Goal: Task Accomplishment & Management: Manage account settings

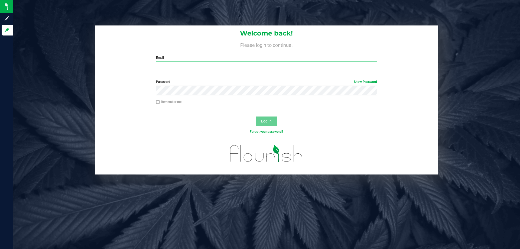
click at [227, 71] on input "Email" at bounding box center [266, 66] width 221 height 10
type input "[EMAIL_ADDRESS][DOMAIN_NAME]"
click at [256, 116] on button "Log In" at bounding box center [267, 121] width 22 height 10
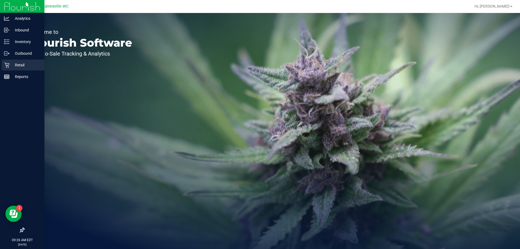
click at [6, 67] on icon at bounding box center [6, 64] width 5 height 5
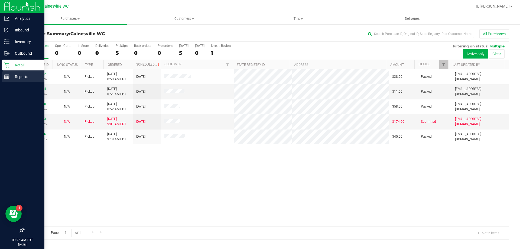
click at [8, 78] on line at bounding box center [8, 77] width 0 height 3
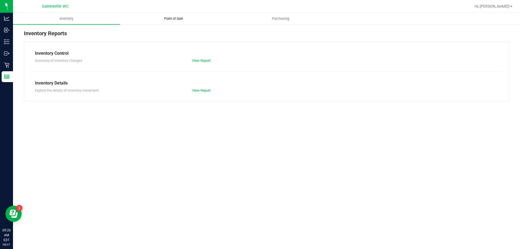
click at [173, 18] on span "Point of Sale" at bounding box center [174, 18] width 34 height 5
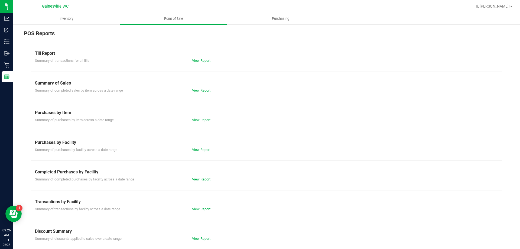
click at [203, 179] on link "View Report" at bounding box center [201, 179] width 18 height 4
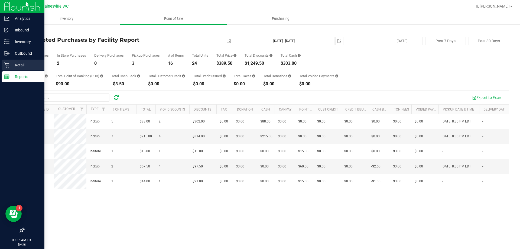
click at [5, 66] on icon at bounding box center [6, 64] width 5 height 5
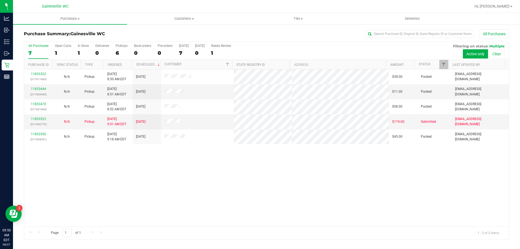
click at [308, 181] on div "11853322 (317411685) N/A Pickup [DATE] 8:50 AM EDT 8/27/2025 $38.00 Packed [EMA…" at bounding box center [266, 147] width 485 height 157
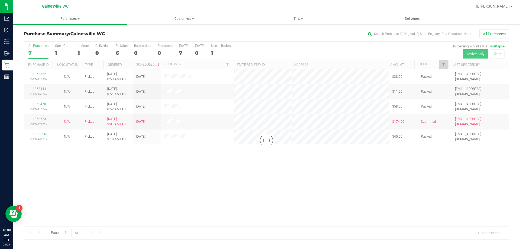
click at [143, 171] on div at bounding box center [266, 140] width 485 height 197
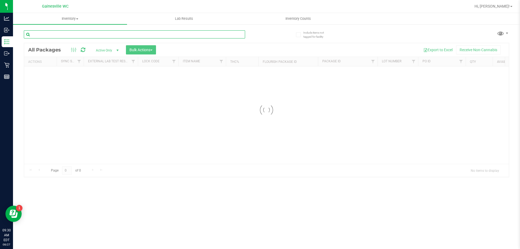
click at [80, 33] on input "text" at bounding box center [134, 34] width 221 height 8
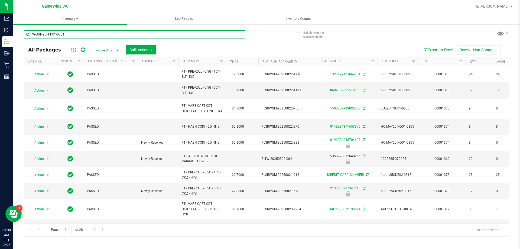
type input "​W-JUN25FFP01-0701"
click at [251, 30] on div "​W-JUN25FFP01-0701" at bounding box center [145, 33] width 243 height 17
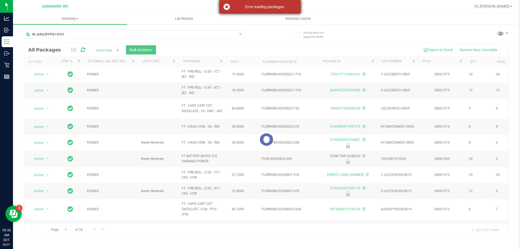
click at [249, 11] on div "Error loading packages:" at bounding box center [259, 7] width 81 height 14
click at [241, 34] on icon at bounding box center [240, 33] width 4 height 6
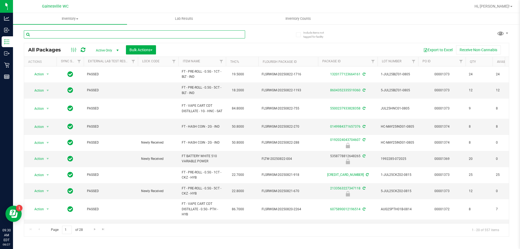
click at [117, 34] on input "text" at bounding box center [134, 34] width 221 height 8
paste input "​W-JUN25FFP01-0701"
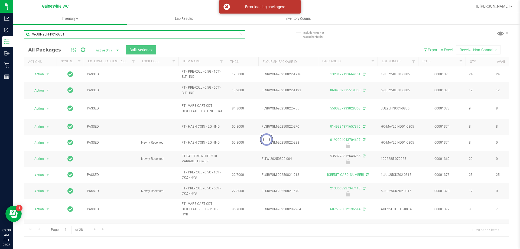
type input "​W-JUN25FFP01-0701"
click at [239, 36] on icon at bounding box center [240, 33] width 4 height 6
click at [221, 36] on input "text" at bounding box center [134, 34] width 221 height 8
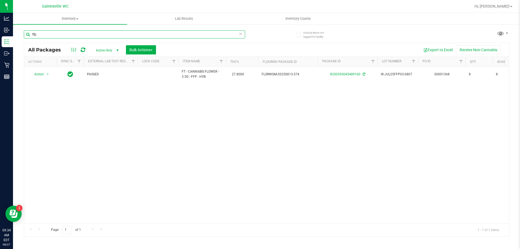
click at [78, 32] on input "ffp" at bounding box center [134, 34] width 221 height 8
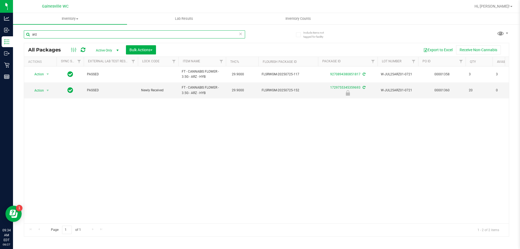
type input "arz"
click at [50, 93] on span "select" at bounding box center [47, 91] width 7 height 8
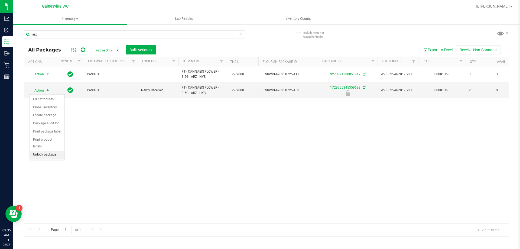
click at [47, 150] on li "Unlock package" at bounding box center [47, 154] width 35 height 8
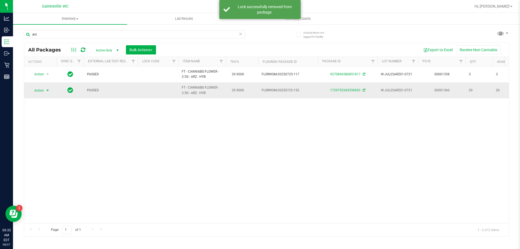
click at [43, 90] on span "Action" at bounding box center [37, 91] width 15 height 8
click at [60, 137] on li "Lock package" at bounding box center [51, 140] width 42 height 8
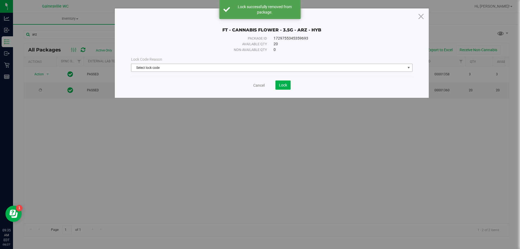
click at [181, 70] on span "Select lock code" at bounding box center [268, 68] width 274 height 8
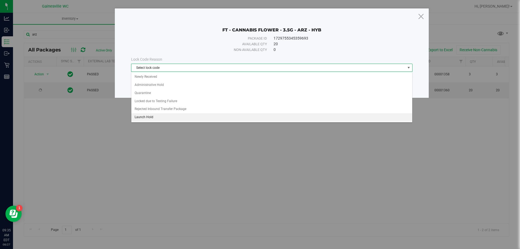
click at [161, 118] on li "Launch Hold" at bounding box center [271, 117] width 281 height 8
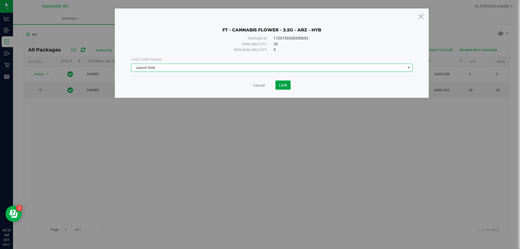
click at [280, 85] on span "Lock" at bounding box center [283, 85] width 8 height 4
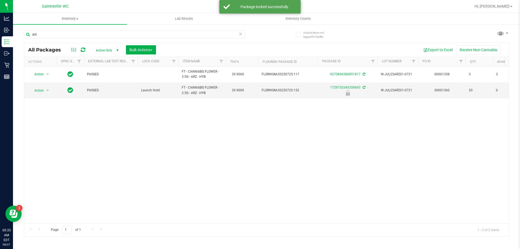
click at [240, 36] on icon at bounding box center [240, 33] width 4 height 6
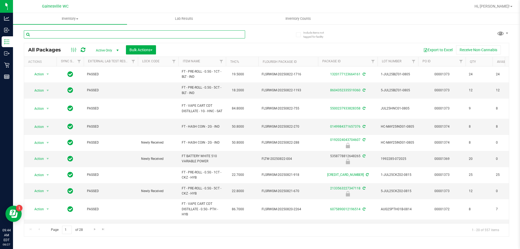
click at [99, 33] on input "text" at bounding box center [134, 34] width 221 height 8
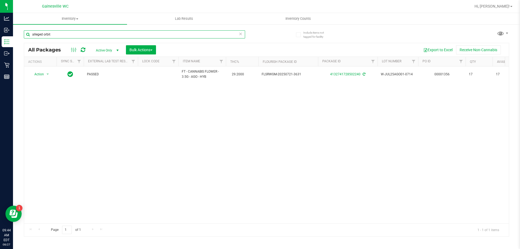
type input "alleged orbit"
click at [240, 34] on icon at bounding box center [240, 33] width 4 height 6
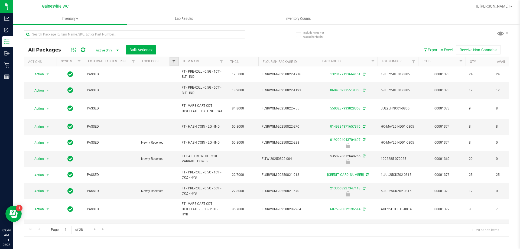
click at [173, 63] on span "Filter" at bounding box center [174, 61] width 4 height 4
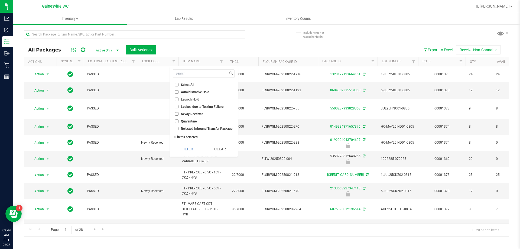
click at [181, 102] on li "Launch Hold" at bounding box center [204, 99] width 62 height 6
click at [183, 97] on li "Launch Hold" at bounding box center [204, 99] width 62 height 6
click at [175, 100] on input "Launch Hold" at bounding box center [177, 99] width 4 height 4
checkbox input "true"
click at [202, 146] on div "Filter Clear" at bounding box center [204, 149] width 62 height 12
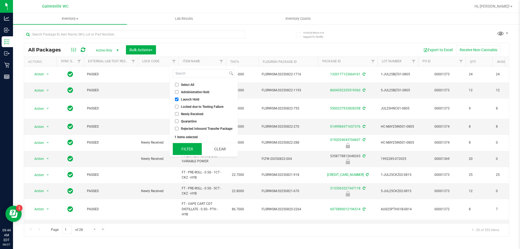
click at [198, 146] on button "Filter" at bounding box center [187, 149] width 29 height 12
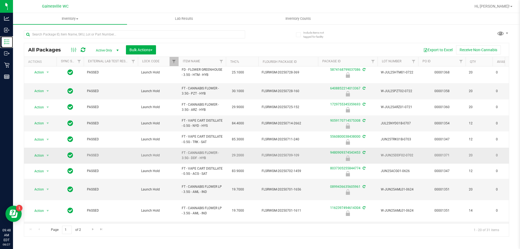
scroll to position [176, 0]
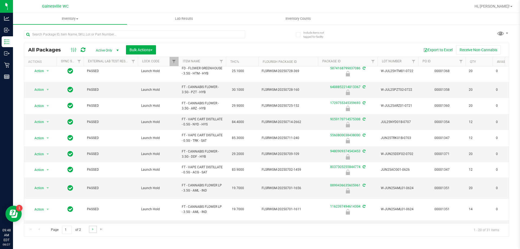
click at [92, 232] on link "Go to the next page" at bounding box center [93, 228] width 8 height 7
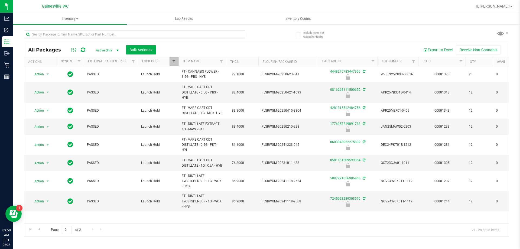
click at [173, 60] on span "Filter" at bounding box center [174, 61] width 4 height 4
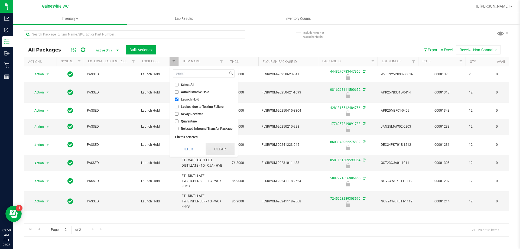
click at [221, 146] on button "Clear" at bounding box center [219, 149] width 29 height 12
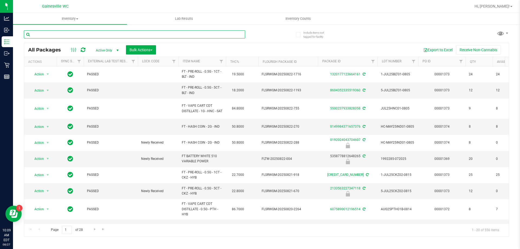
click at [105, 34] on input "text" at bounding box center [134, 34] width 221 height 8
type input "arz"
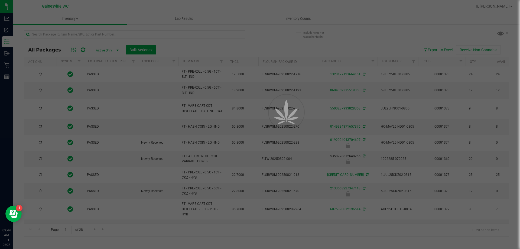
click at [137, 34] on div at bounding box center [260, 124] width 520 height 249
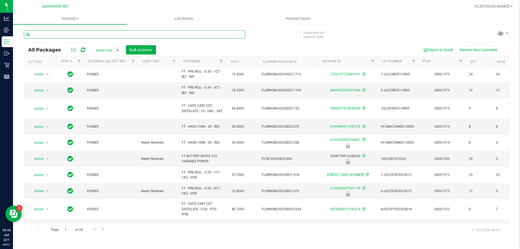
click at [138, 34] on input "text" at bounding box center [134, 34] width 221 height 8
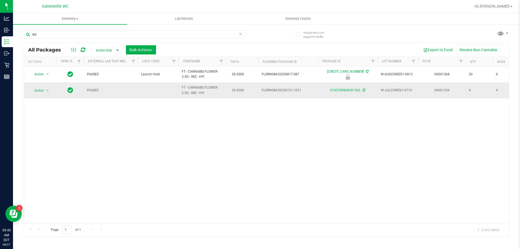
drag, startPoint x: 203, startPoint y: 94, endPoint x: 202, endPoint y: 90, distance: 4.1
click at [202, 90] on span "FT - CANNABIS FLOWER - 3.5G - SRZ - HYI" at bounding box center [202, 90] width 41 height 10
click at [123, 33] on input "srz" at bounding box center [134, 34] width 221 height 8
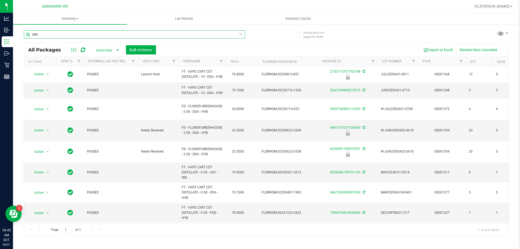
click at [139, 35] on input "dda" at bounding box center [134, 34] width 221 height 8
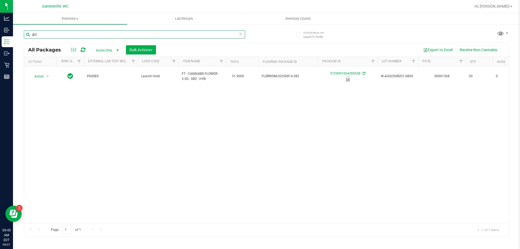
click at [128, 34] on input "grz" at bounding box center [134, 34] width 221 height 8
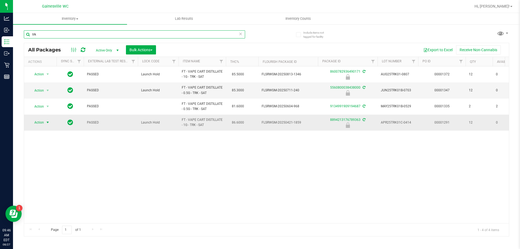
type input "trk"
click at [49, 123] on span "select" at bounding box center [47, 122] width 4 height 4
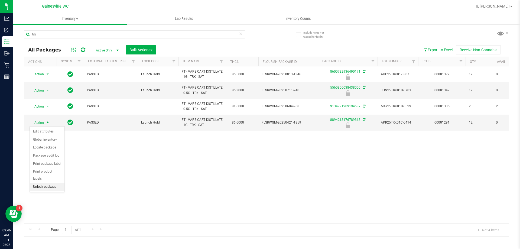
click at [58, 183] on li "Unlock package" at bounding box center [47, 187] width 35 height 8
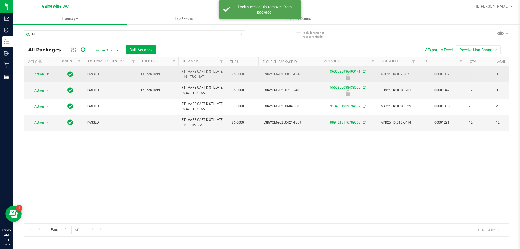
click at [42, 74] on span "Action" at bounding box center [37, 74] width 15 height 8
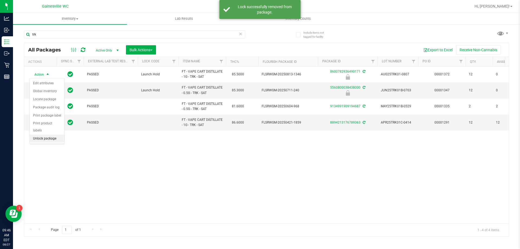
click at [54, 135] on li "Unlock package" at bounding box center [47, 139] width 35 height 8
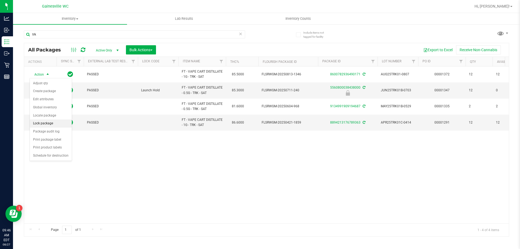
click at [55, 124] on li "Lock package" at bounding box center [51, 123] width 42 height 8
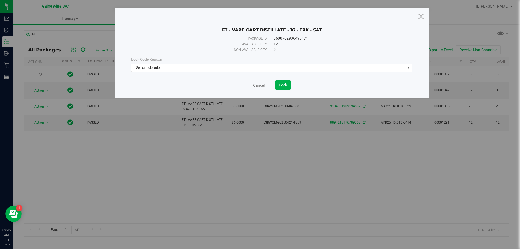
click at [191, 70] on span "Select lock code" at bounding box center [268, 68] width 274 height 8
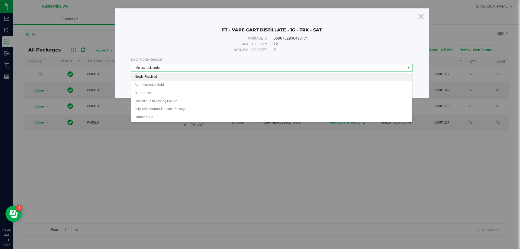
click at [188, 77] on li "Newly Received" at bounding box center [271, 77] width 281 height 8
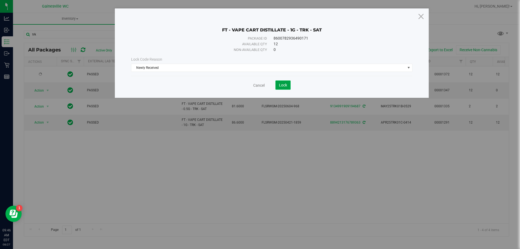
click at [279, 87] on span "Lock" at bounding box center [283, 85] width 8 height 4
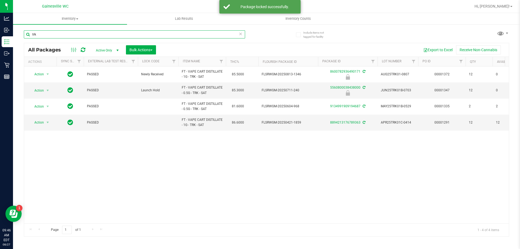
click at [122, 37] on input "trk" at bounding box center [134, 34] width 221 height 8
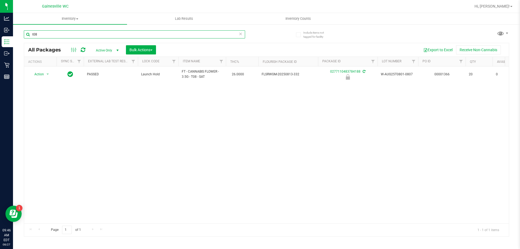
click at [131, 37] on input "t08" at bounding box center [134, 34] width 221 height 8
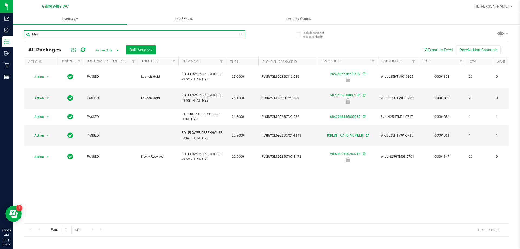
click at [125, 37] on input "htm" at bounding box center [134, 34] width 221 height 8
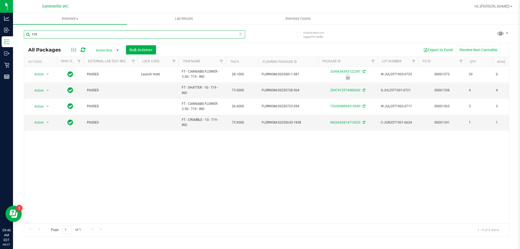
click at [122, 32] on input "t19" at bounding box center [134, 34] width 221 height 8
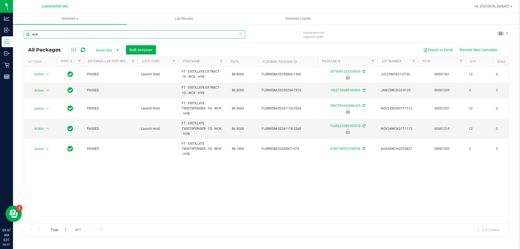
click at [132, 32] on input "wck" at bounding box center [134, 34] width 221 height 8
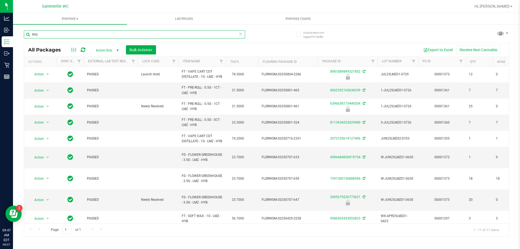
click at [125, 34] on input "lmz" at bounding box center [134, 34] width 221 height 8
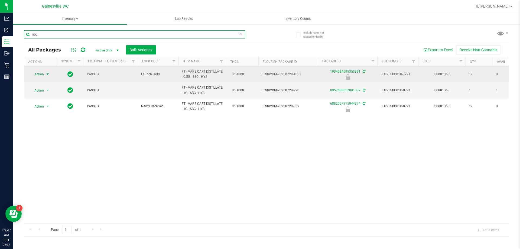
type input "sbc"
click at [44, 73] on span "select" at bounding box center [47, 74] width 7 height 8
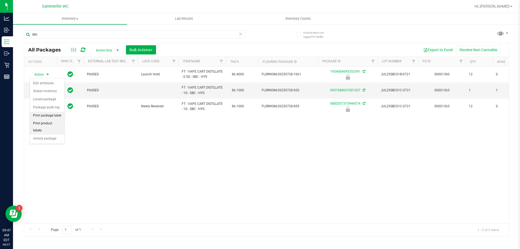
drag, startPoint x: 54, startPoint y: 117, endPoint x: 51, endPoint y: 124, distance: 7.9
click at [51, 122] on ul "Edit attributes Global inventory Locate package Package audit log Print package…" at bounding box center [47, 110] width 35 height 63
click at [51, 135] on li "Unlock package" at bounding box center [47, 139] width 35 height 8
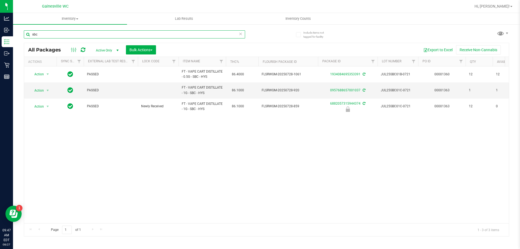
click at [103, 36] on input "sbc" at bounding box center [134, 34] width 221 height 8
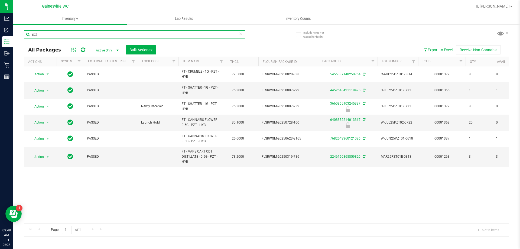
click at [142, 31] on input "pzt" at bounding box center [134, 34] width 221 height 8
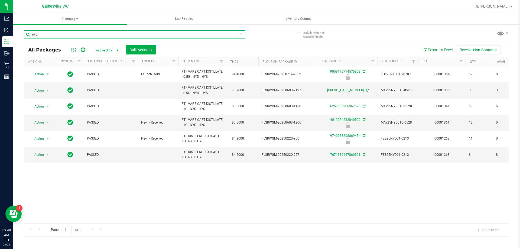
type input "nyd"
click at [240, 32] on icon at bounding box center [240, 33] width 4 height 6
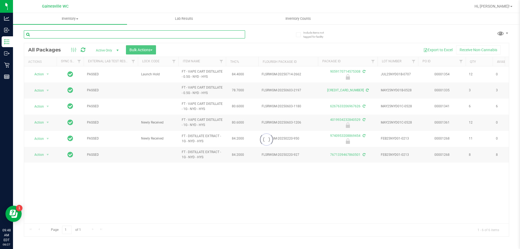
click at [221, 35] on input "text" at bounding box center [134, 34] width 221 height 8
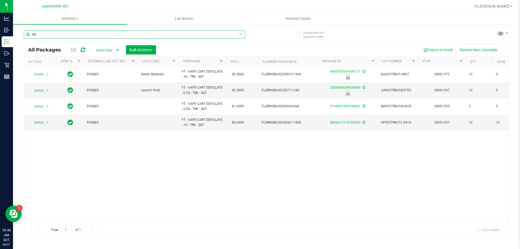
click at [136, 37] on input "trk" at bounding box center [134, 34] width 221 height 8
click at [136, 35] on input "trk" at bounding box center [134, 34] width 221 height 8
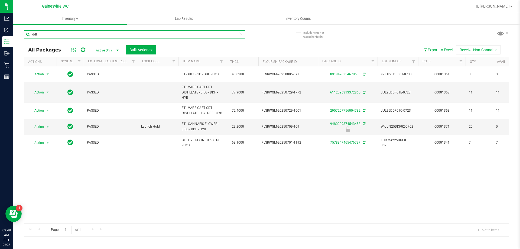
click at [132, 34] on input "ddf" at bounding box center [134, 34] width 221 height 8
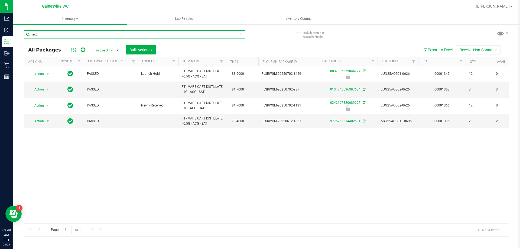
click at [114, 34] on input "acg" at bounding box center [134, 34] width 221 height 8
click at [124, 33] on input "nol" at bounding box center [134, 34] width 221 height 8
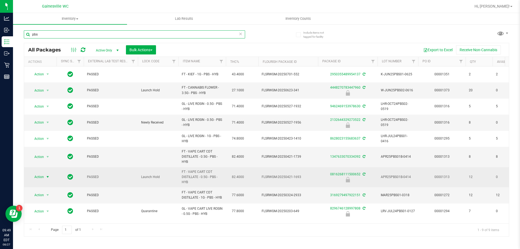
type input "pbs"
click at [46, 179] on span "select" at bounding box center [47, 177] width 7 height 8
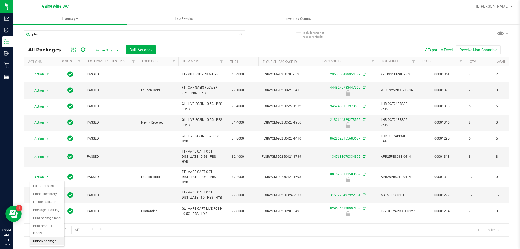
click at [48, 237] on li "Unlock package" at bounding box center [47, 241] width 35 height 8
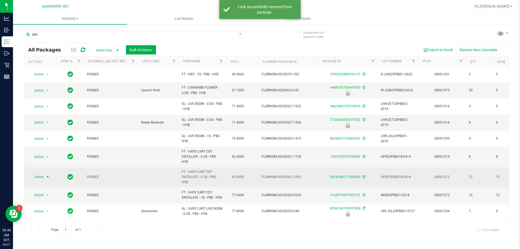
click at [47, 178] on span "select" at bounding box center [47, 177] width 4 height 4
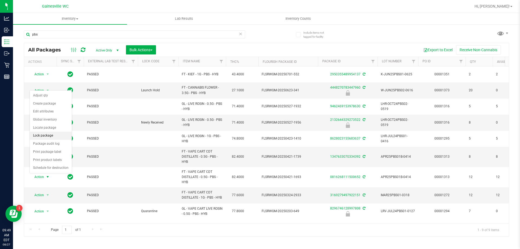
click at [57, 133] on li "Lock package" at bounding box center [51, 136] width 42 height 8
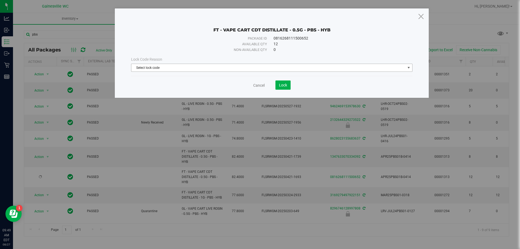
click at [168, 71] on span "Select lock code" at bounding box center [268, 68] width 274 height 8
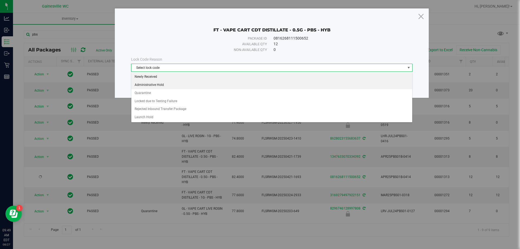
click at [165, 75] on li "Newly Received" at bounding box center [271, 77] width 281 height 8
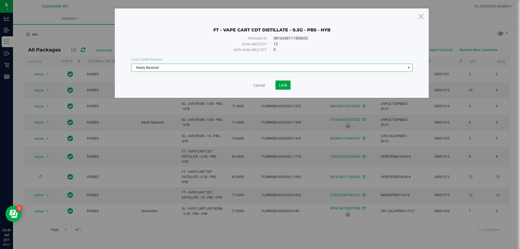
click at [288, 85] on button "Lock" at bounding box center [282, 84] width 15 height 9
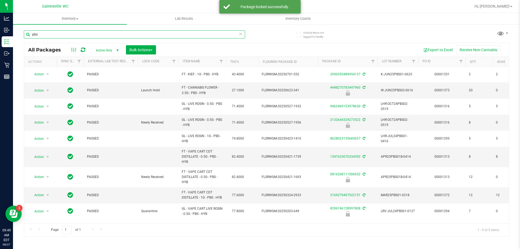
click at [129, 34] on input "pbs" at bounding box center [134, 34] width 221 height 8
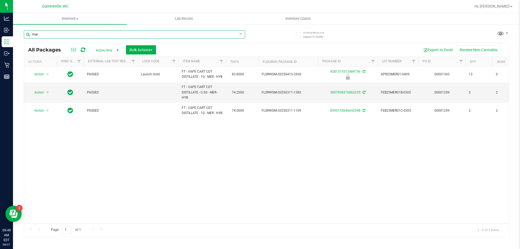
click at [139, 33] on input "mer" at bounding box center [134, 34] width 221 height 8
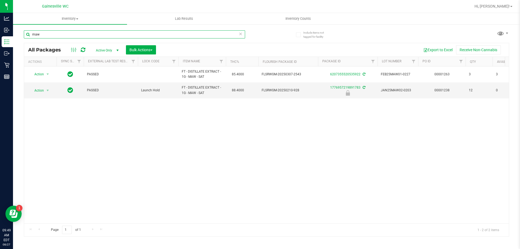
click at [144, 32] on input "maw" at bounding box center [134, 34] width 221 height 8
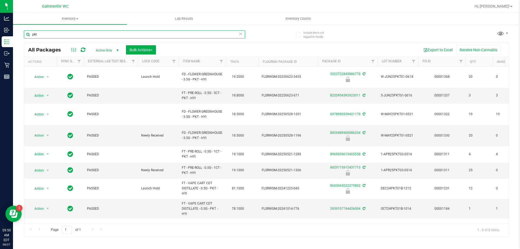
click at [126, 35] on input "pkt" at bounding box center [134, 34] width 221 height 8
type input "cja"
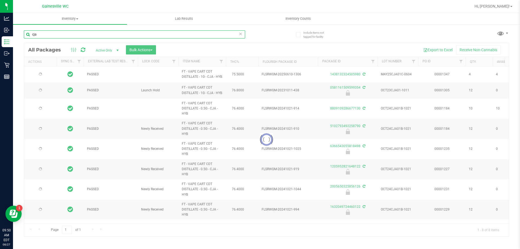
type input "2022-03-01"
